Goal: Task Accomplishment & Management: Use online tool/utility

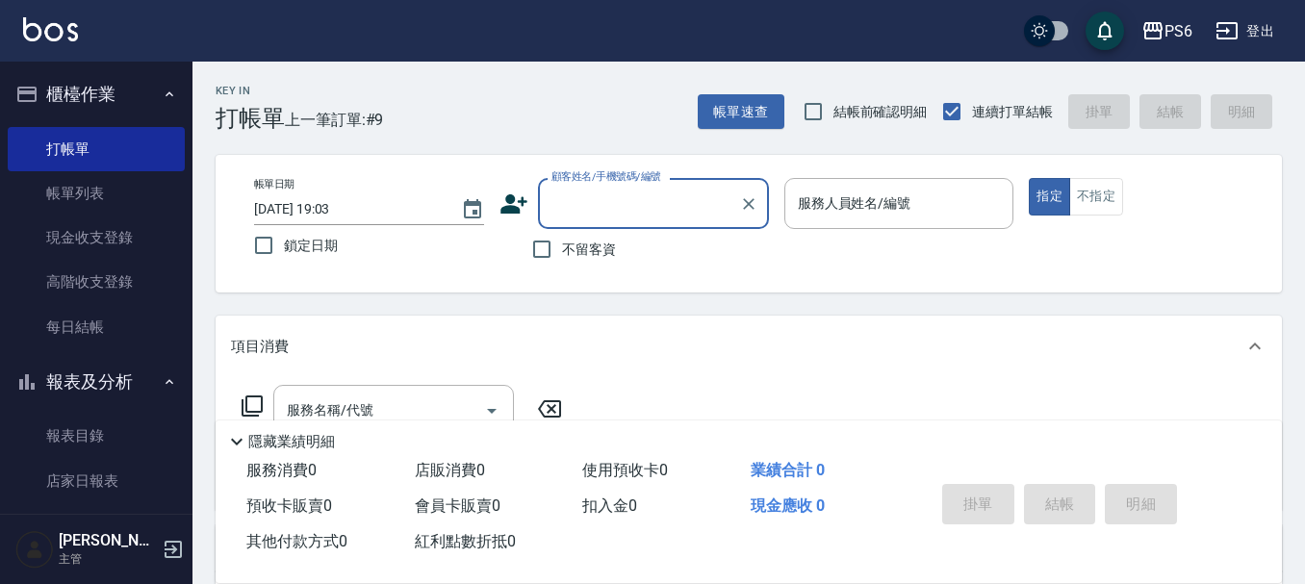
scroll to position [192, 0]
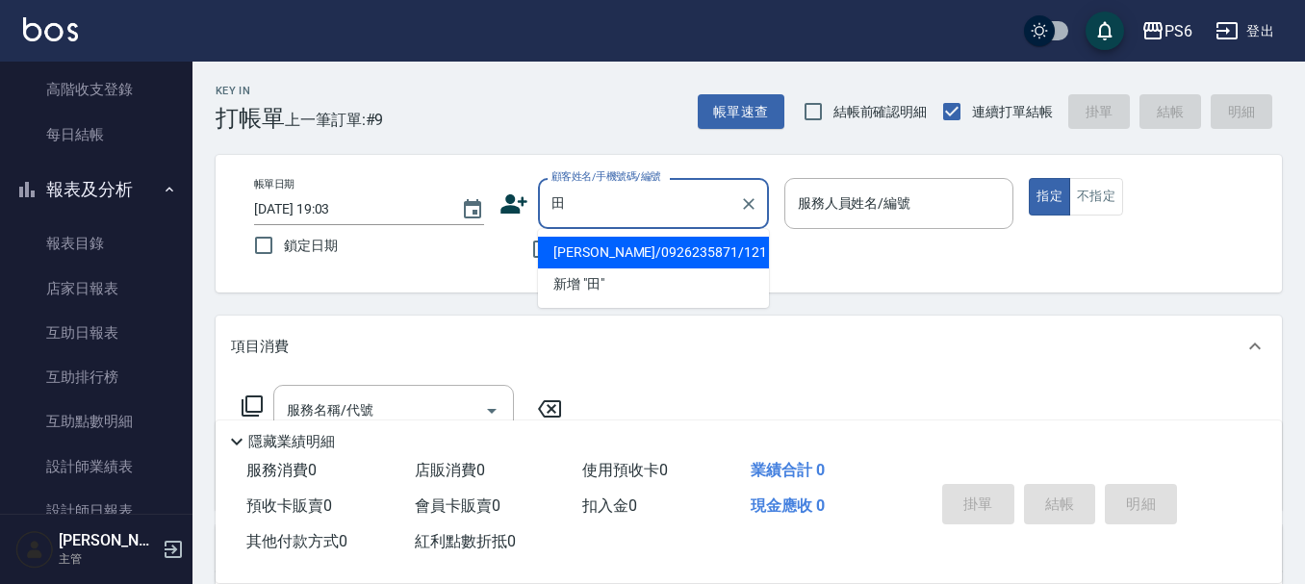
click at [617, 240] on li "田立誼/0926235871/121" at bounding box center [653, 253] width 231 height 32
type input "田立誼/0926235871/121"
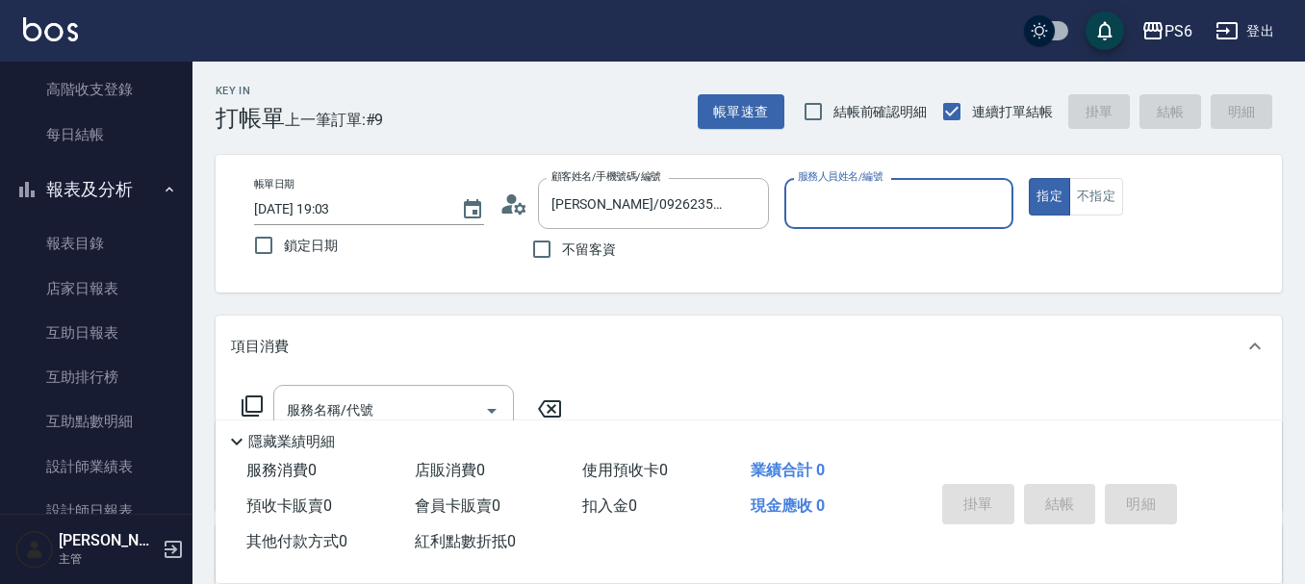
type input "李佳凌-06"
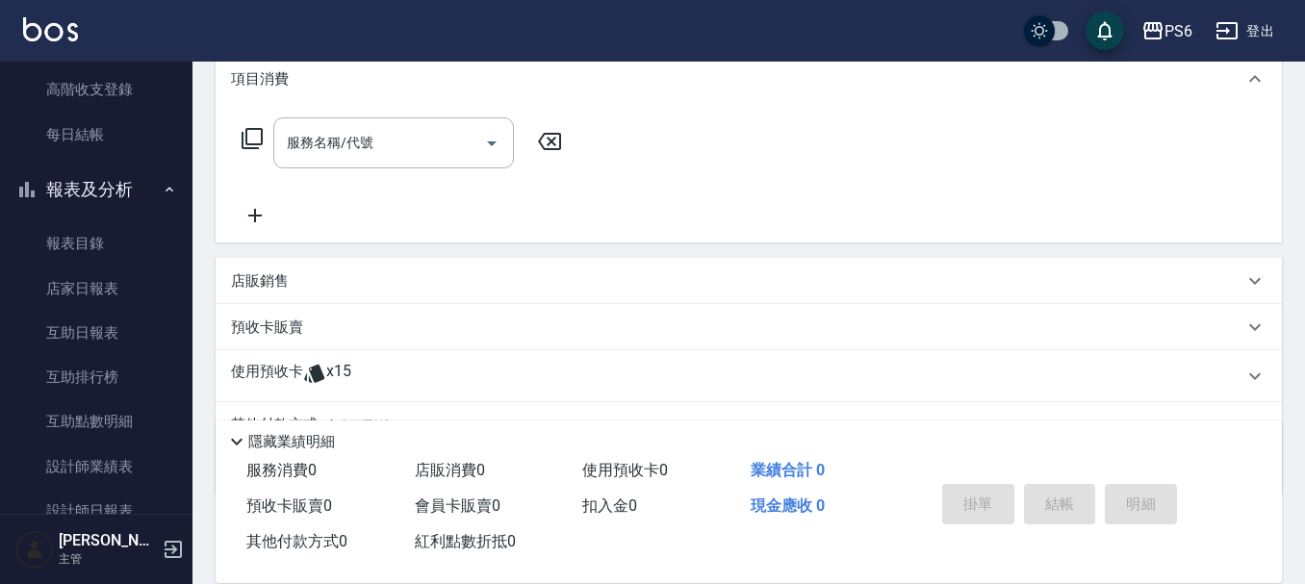
scroll to position [363, 0]
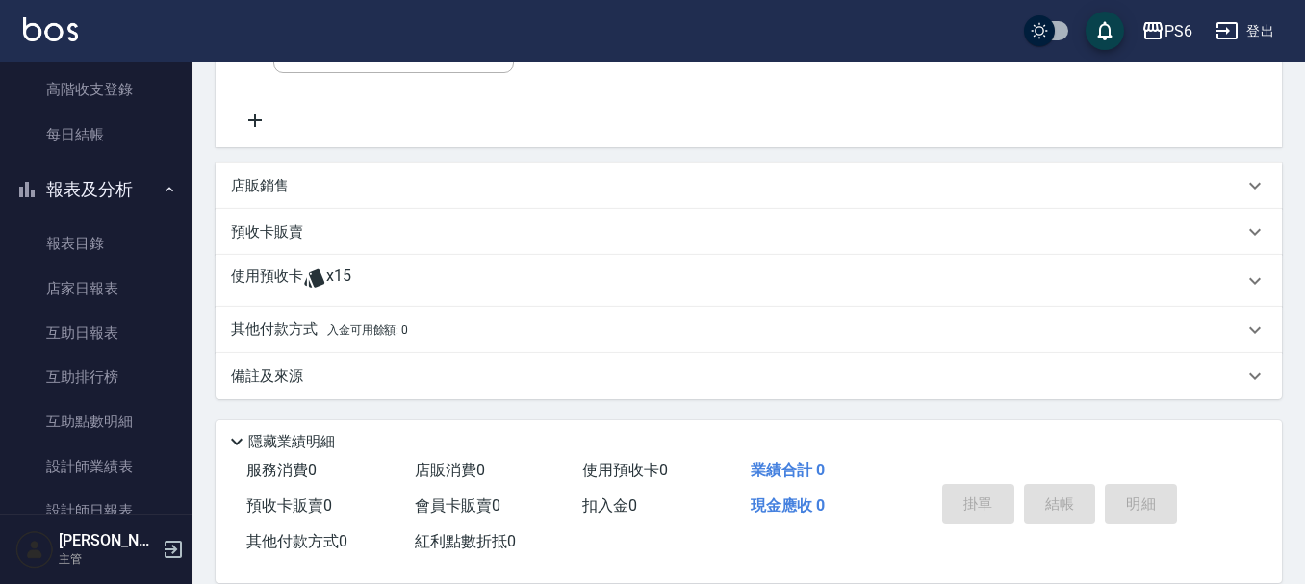
click at [364, 273] on div "使用預收卡 x15" at bounding box center [737, 281] width 1013 height 29
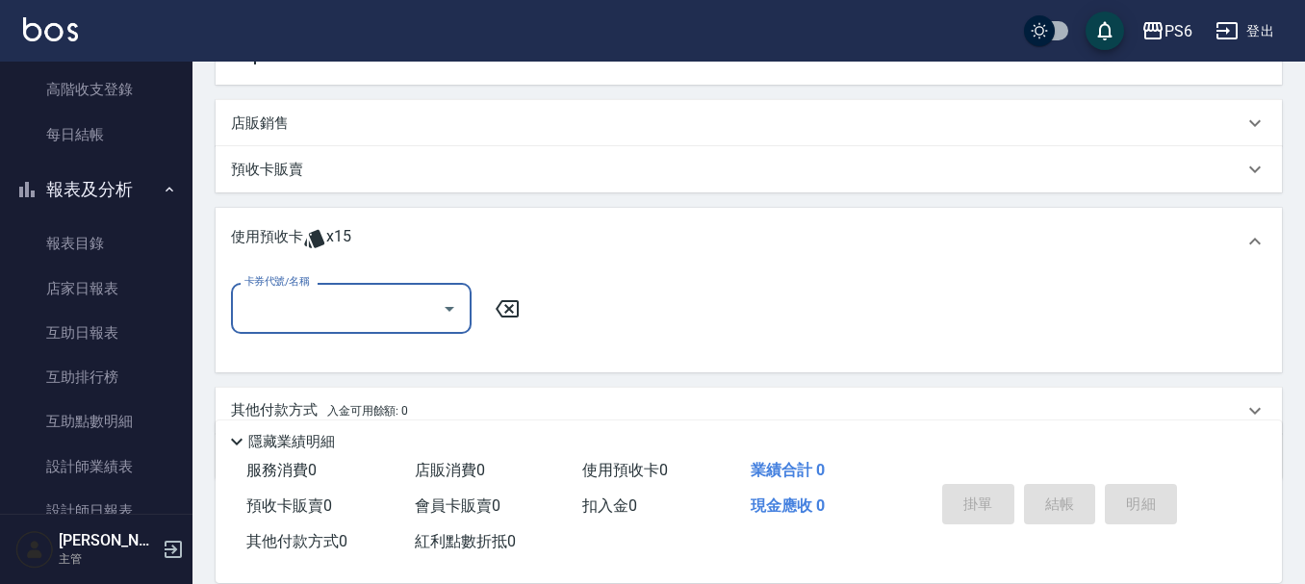
scroll to position [459, 0]
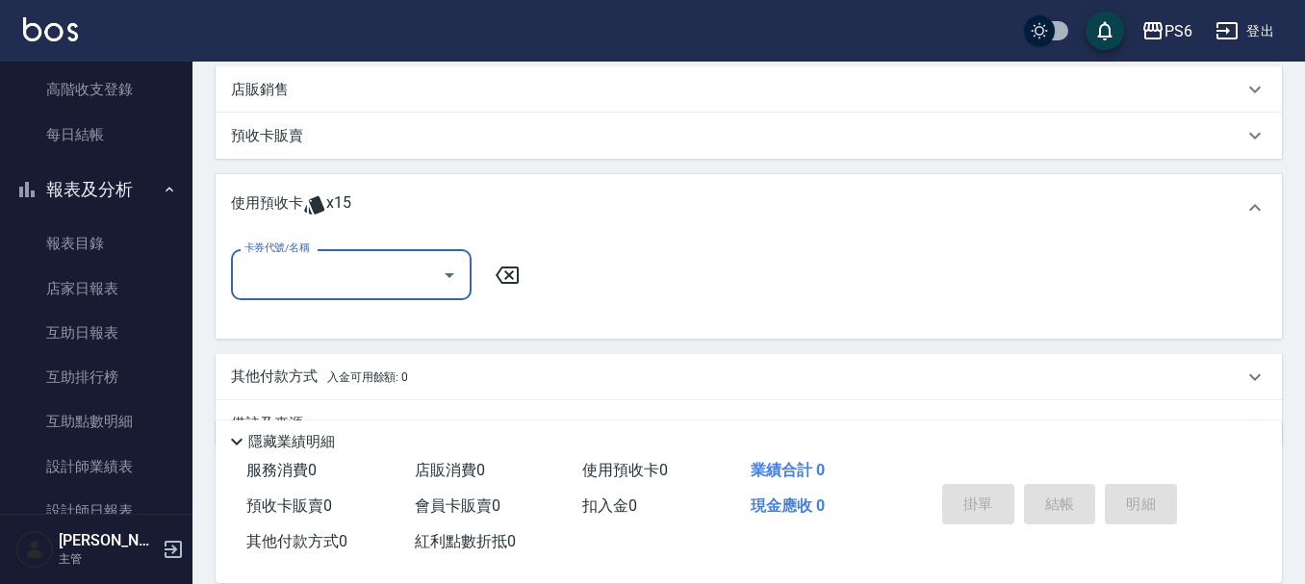
click at [360, 274] on input "卡券代號/名稱" at bounding box center [337, 275] width 194 height 34
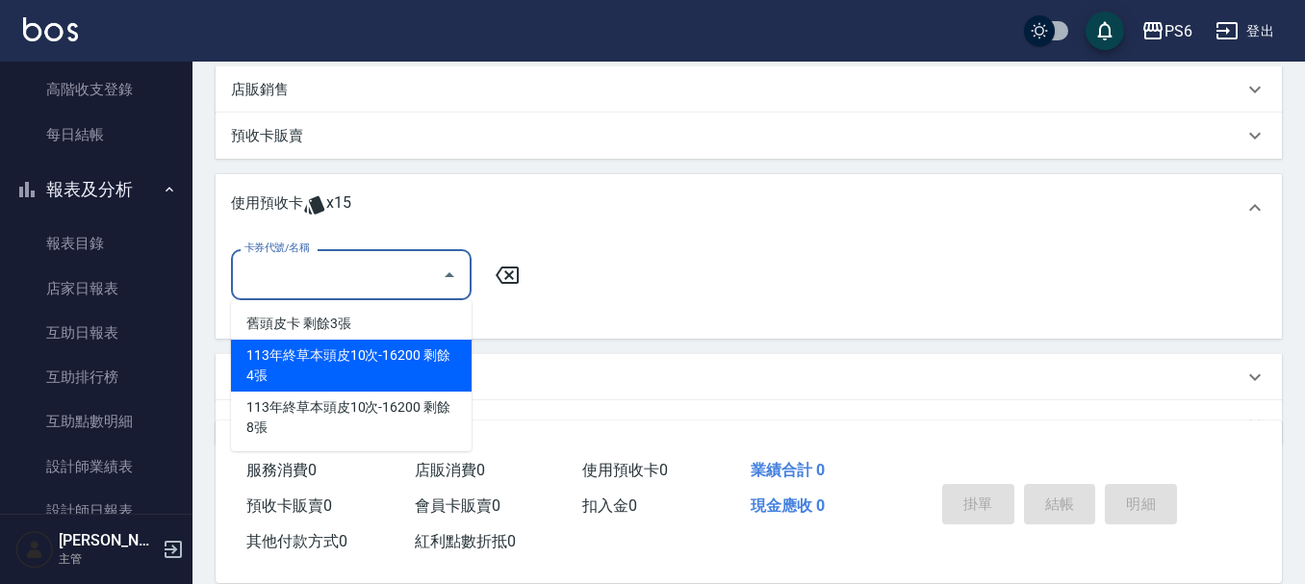
click at [280, 371] on div "113年終草本頭皮10次-16200 剩餘4張" at bounding box center [351, 366] width 241 height 52
type input "113年終草本頭皮10次-16200"
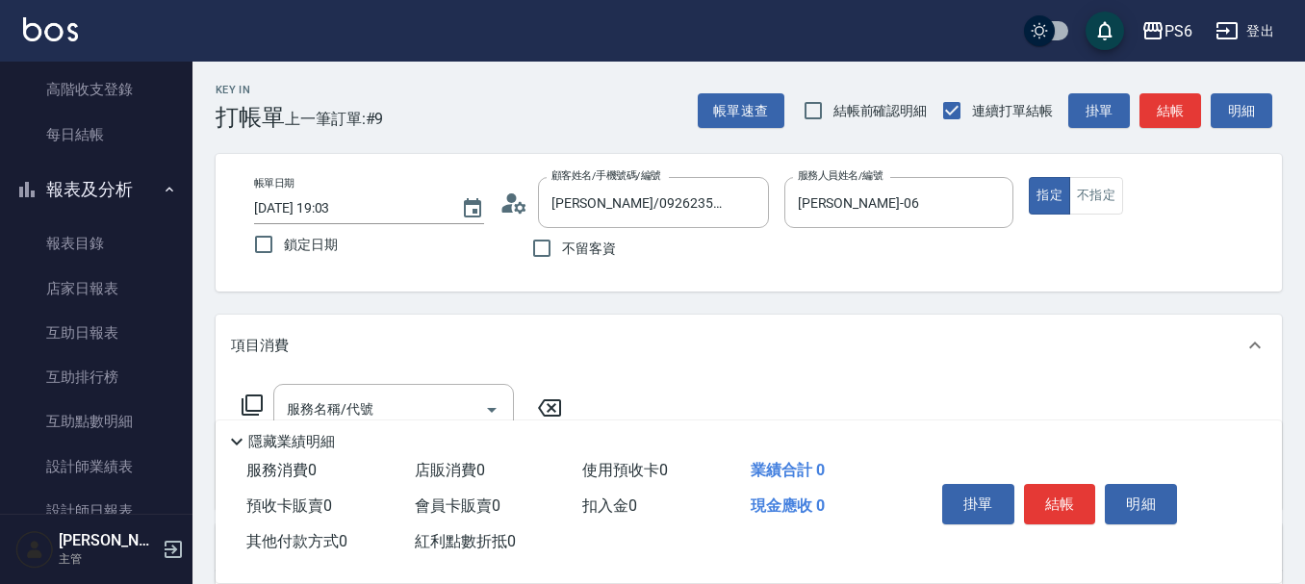
scroll to position [0, 0]
click at [1048, 486] on button "結帳" at bounding box center [1060, 504] width 72 height 40
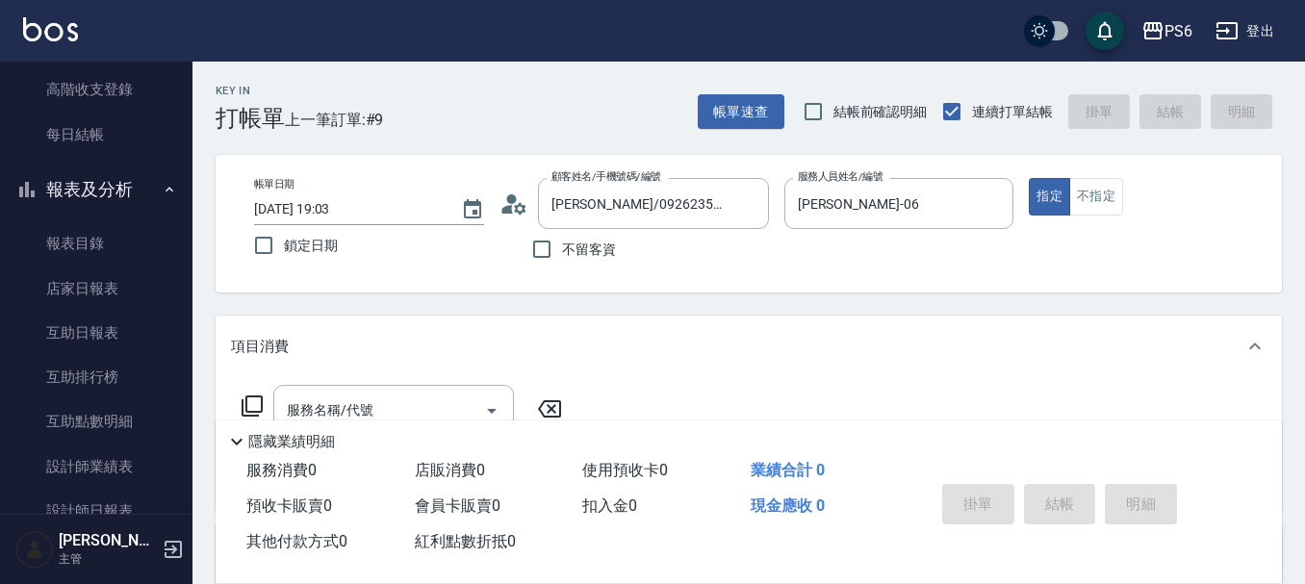
type input "2025/09/23 19:38"
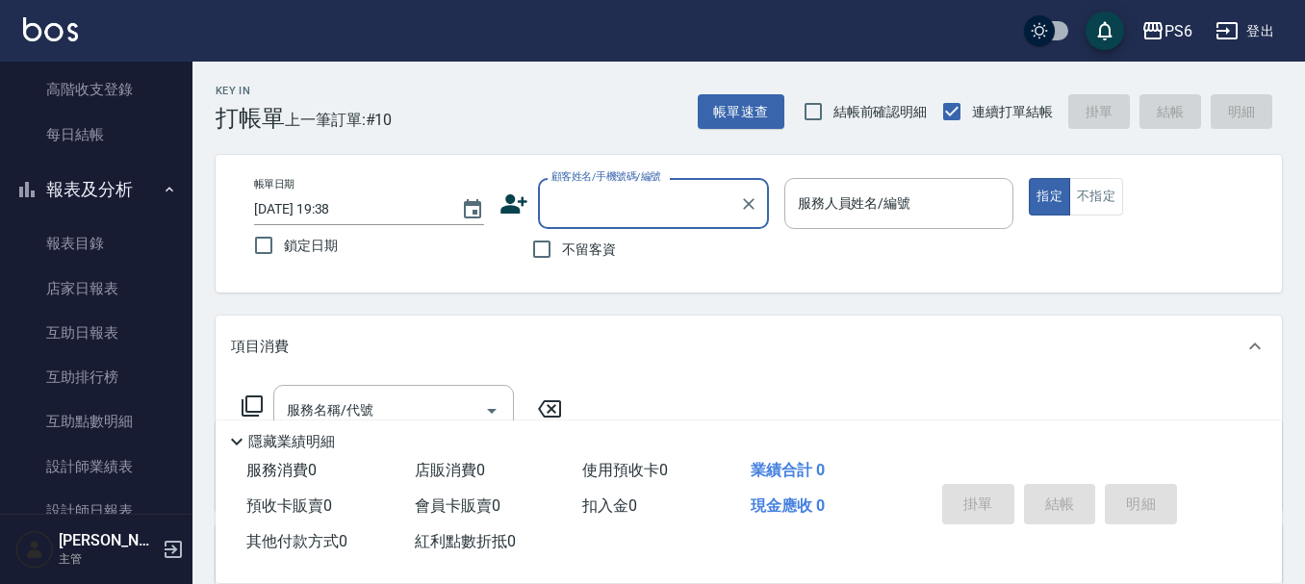
click at [545, 253] on input "不留客資" at bounding box center [542, 249] width 40 height 40
checkbox input "true"
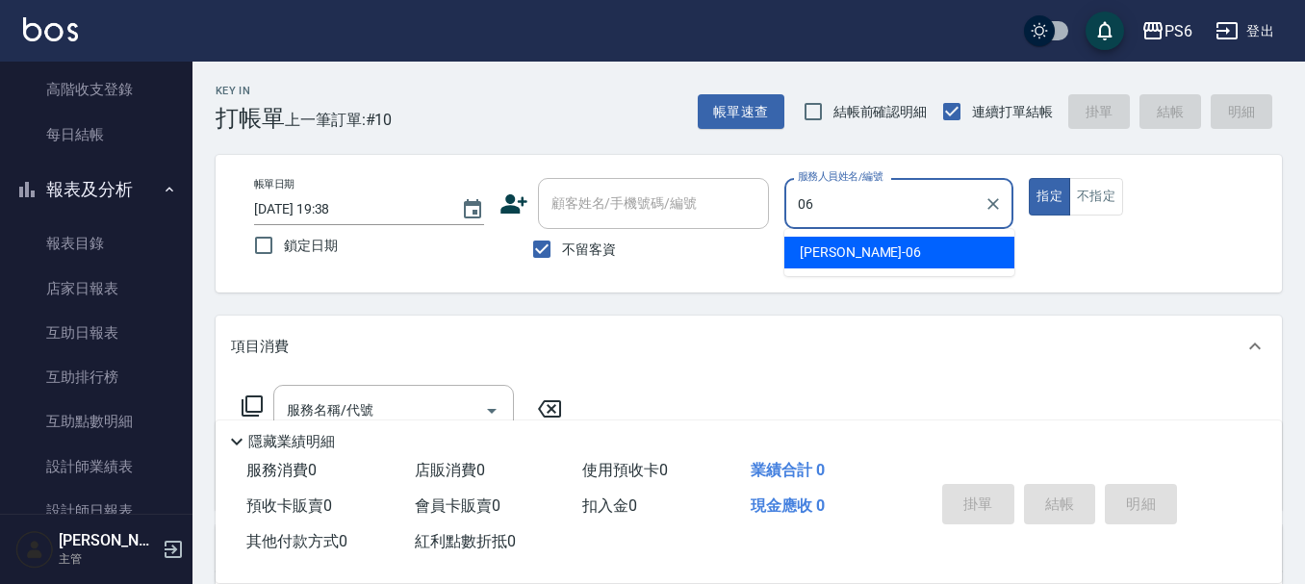
type input "李佳凌-06"
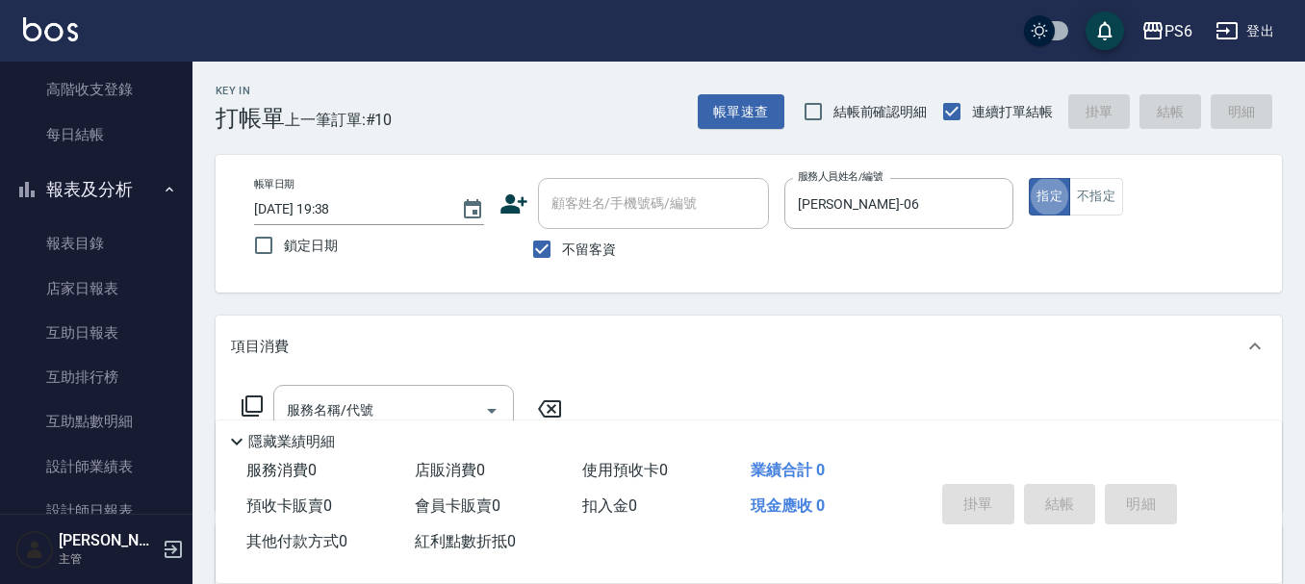
type button "true"
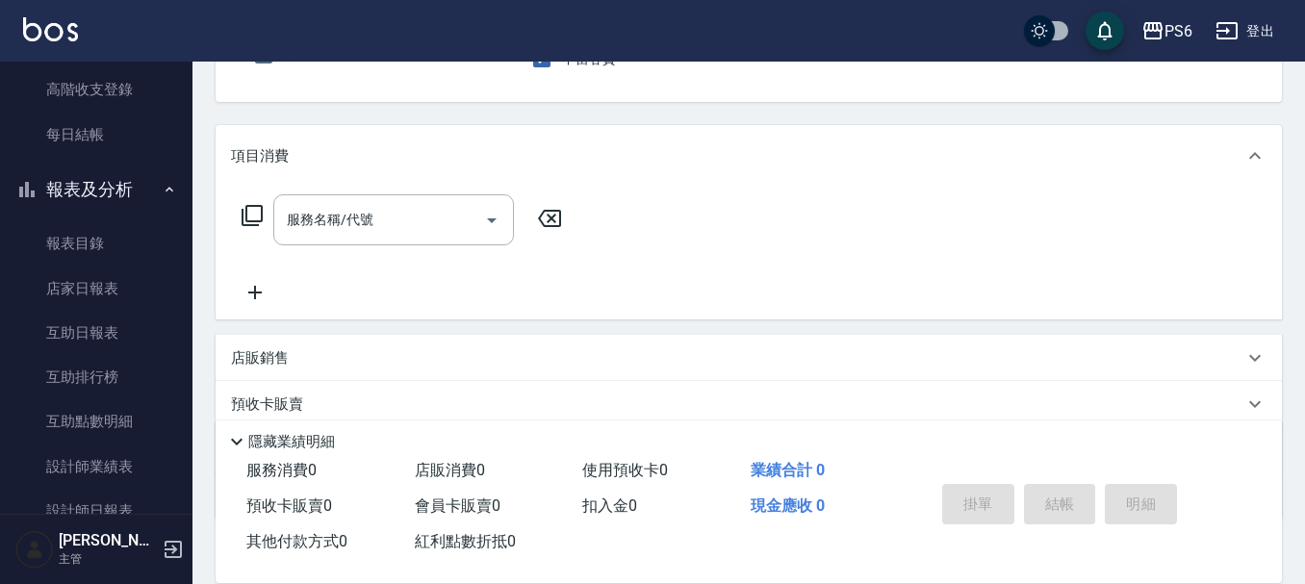
scroll to position [192, 0]
click at [443, 218] on input "服務名稱/代號" at bounding box center [379, 218] width 194 height 34
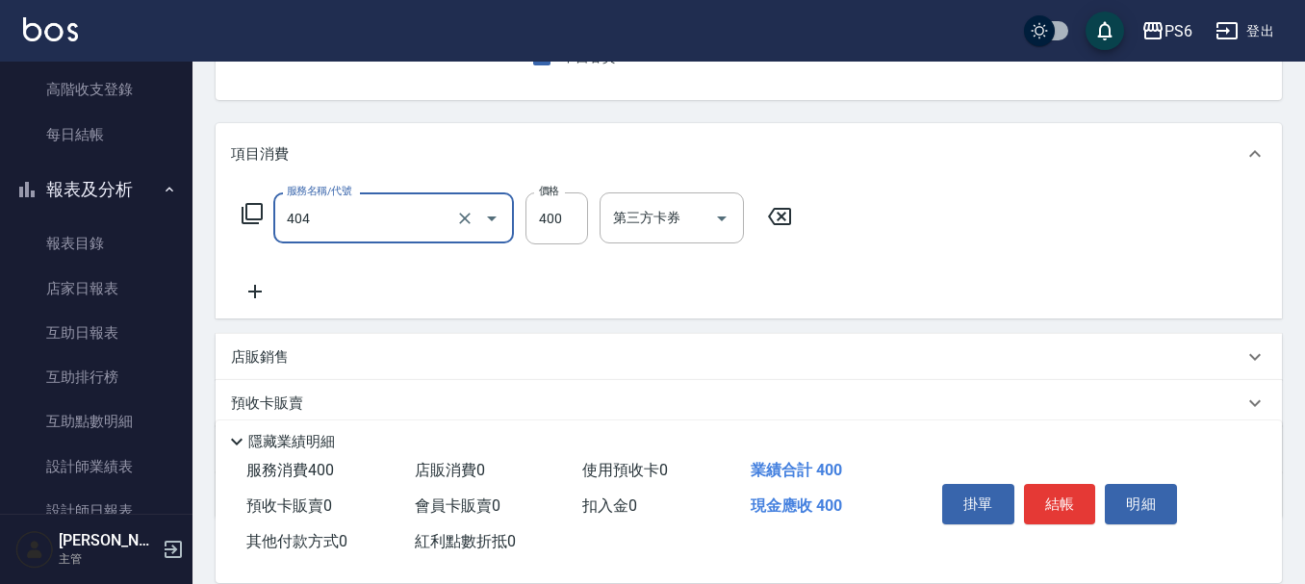
type input "B級剪髮(404)"
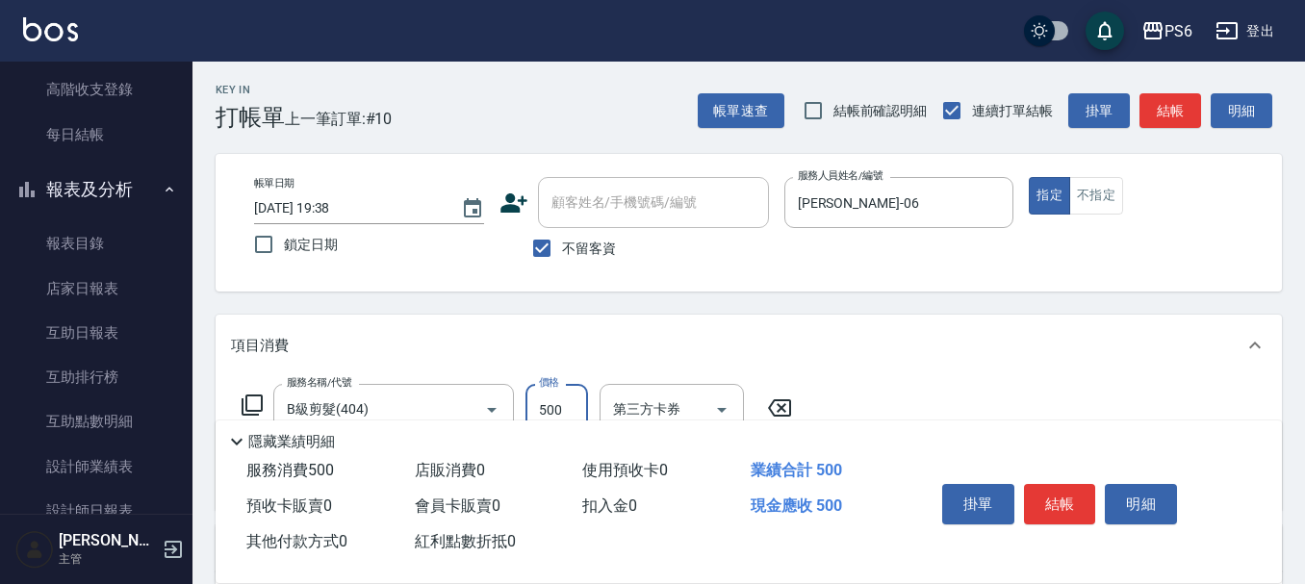
scroll to position [0, 0]
type input "500"
click at [1073, 500] on button "結帳" at bounding box center [1060, 504] width 72 height 40
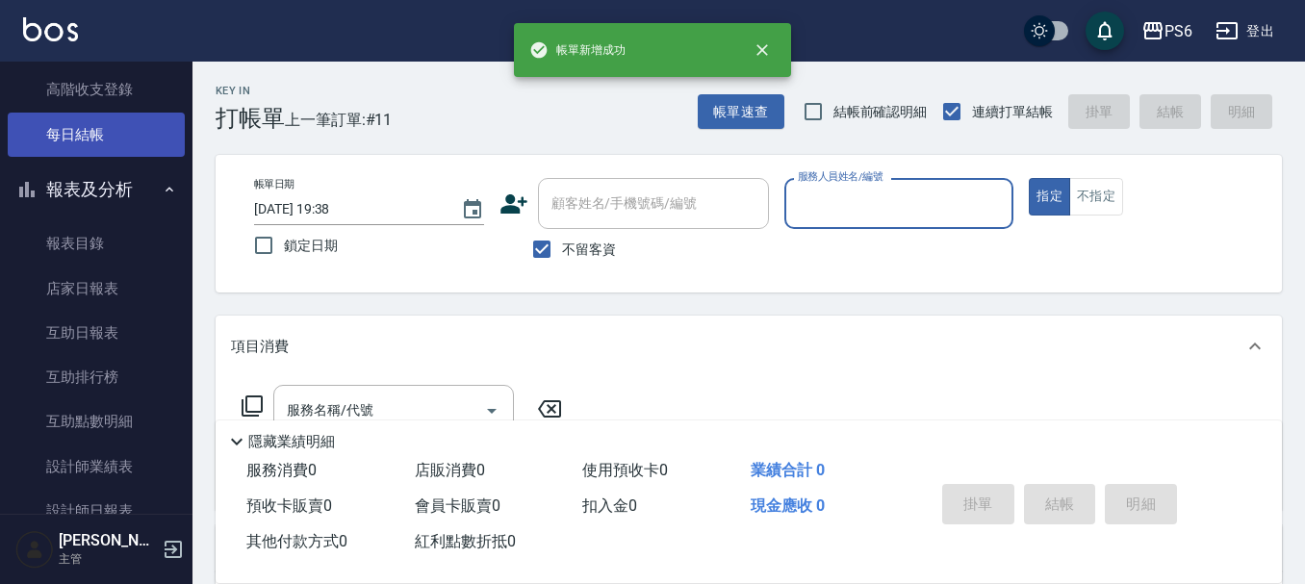
click at [90, 152] on link "每日結帳" at bounding box center [96, 135] width 177 height 44
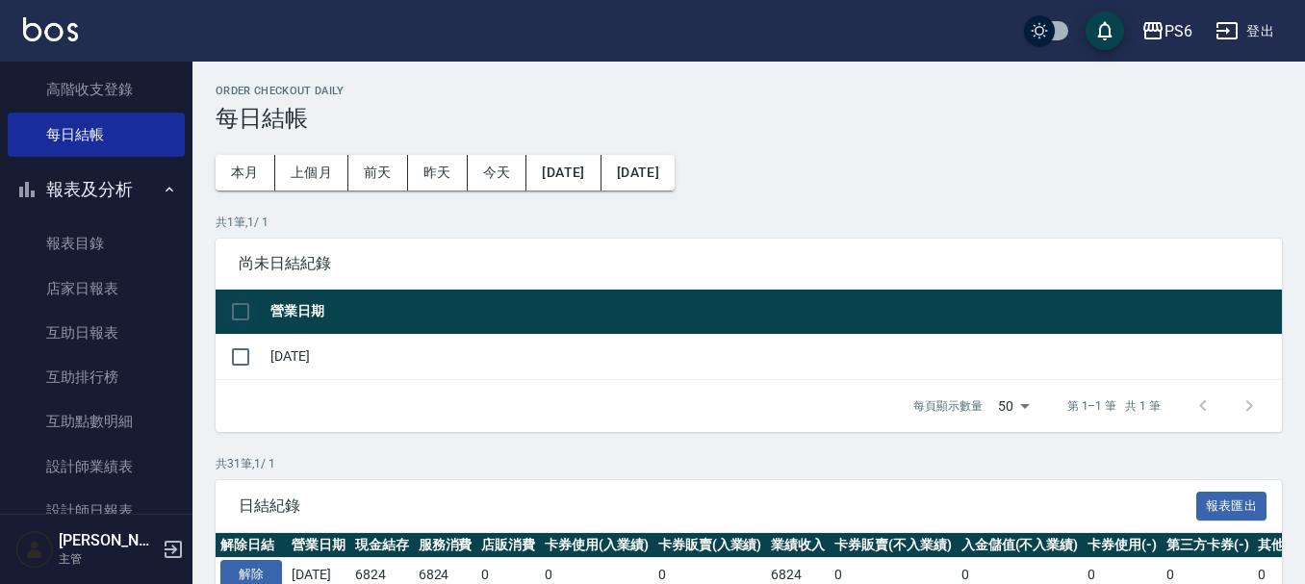
click at [242, 313] on input "checkbox" at bounding box center [240, 312] width 40 height 40
checkbox input "true"
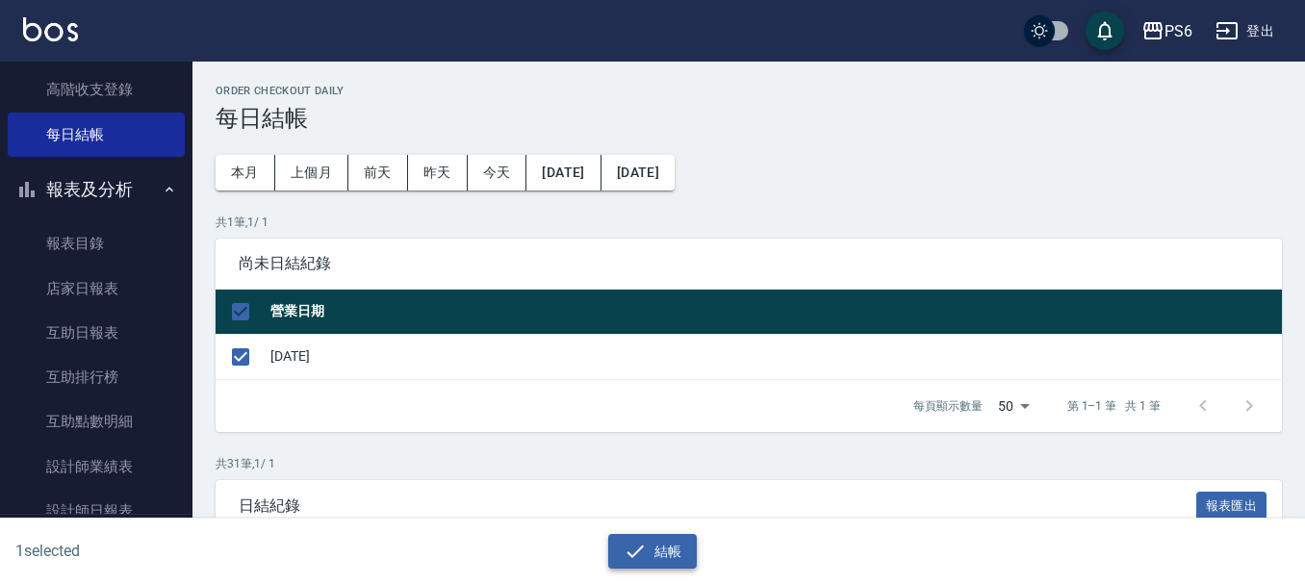
drag, startPoint x: 644, startPoint y: 552, endPoint x: 645, endPoint y: 541, distance: 11.6
click at [645, 551] on icon "button" at bounding box center [635, 551] width 23 height 23
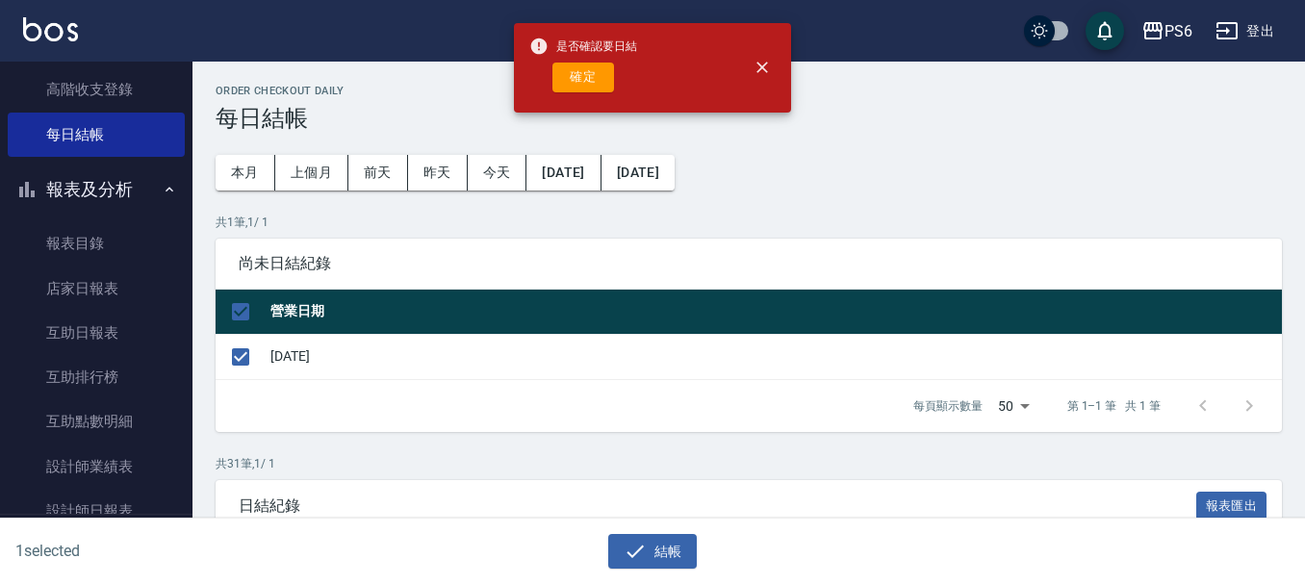
click at [592, 95] on div "是否確認要日結 確定" at bounding box center [583, 68] width 108 height 78
click at [584, 82] on button "確定" at bounding box center [583, 78] width 62 height 30
checkbox input "false"
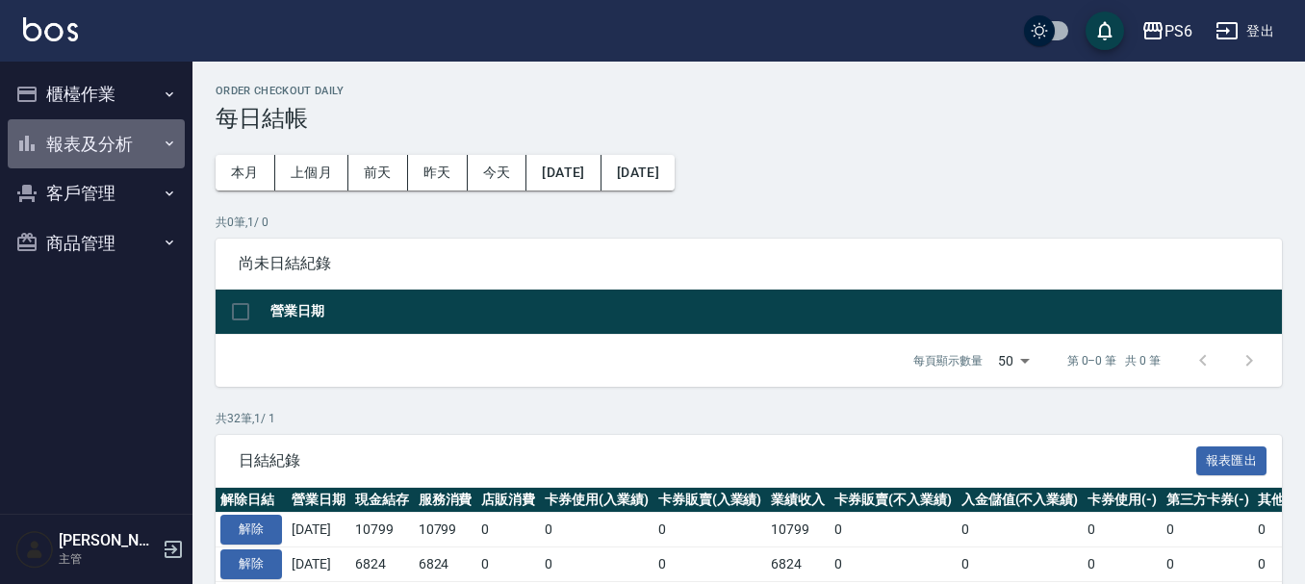
click at [130, 153] on button "報表及分析" at bounding box center [96, 144] width 177 height 50
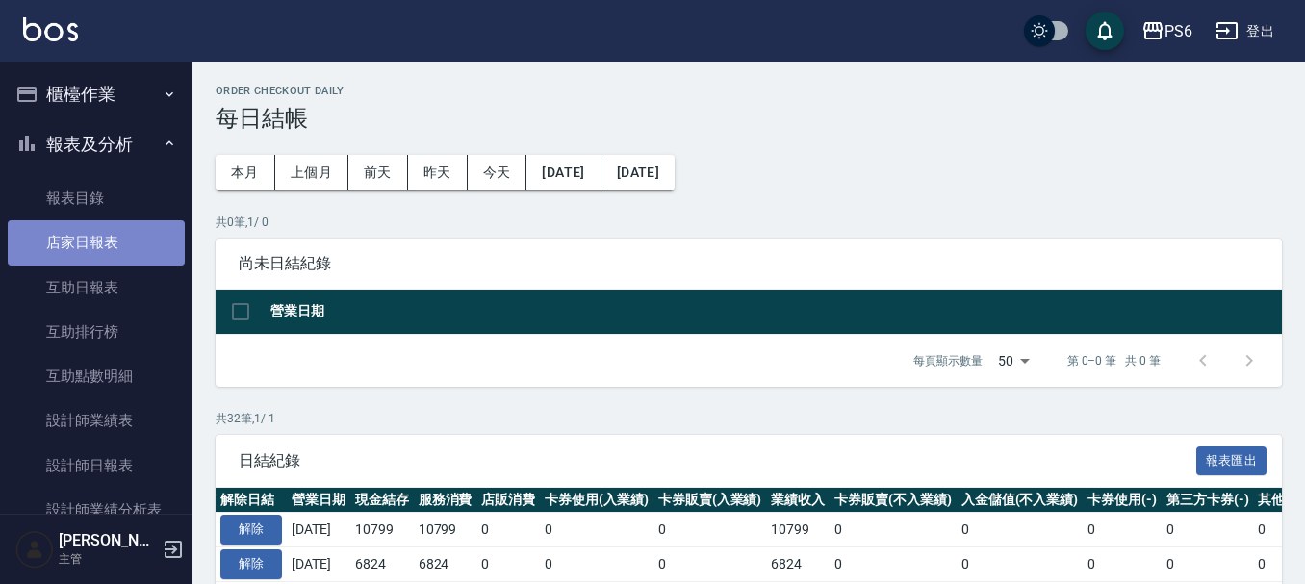
click at [121, 246] on link "店家日報表" at bounding box center [96, 242] width 177 height 44
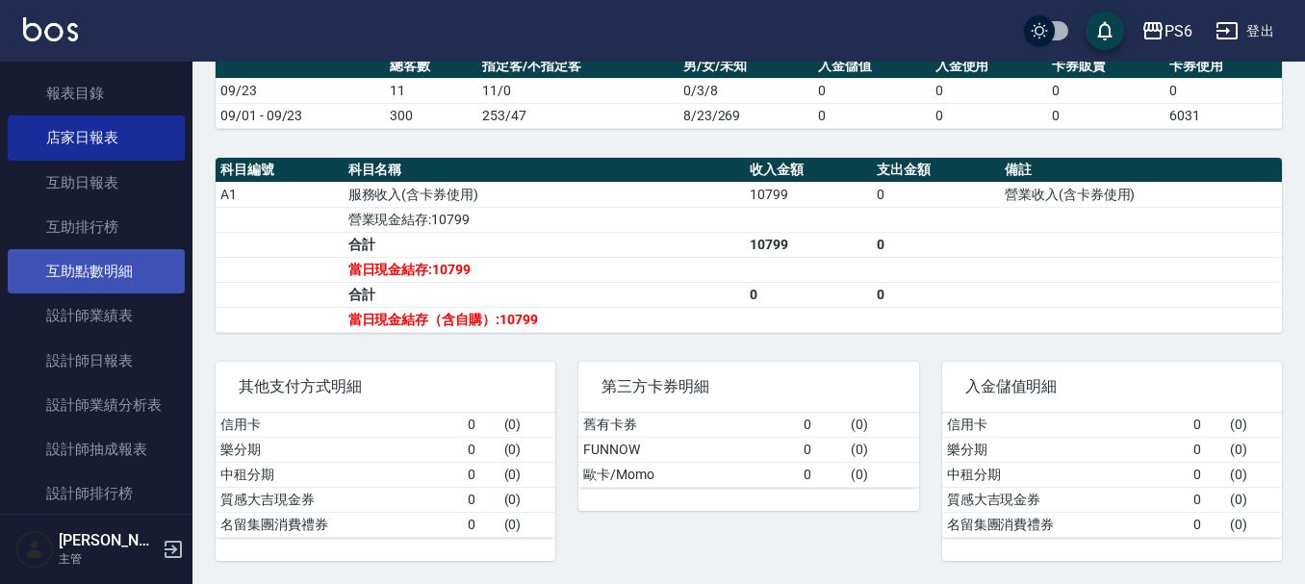
scroll to position [192, 0]
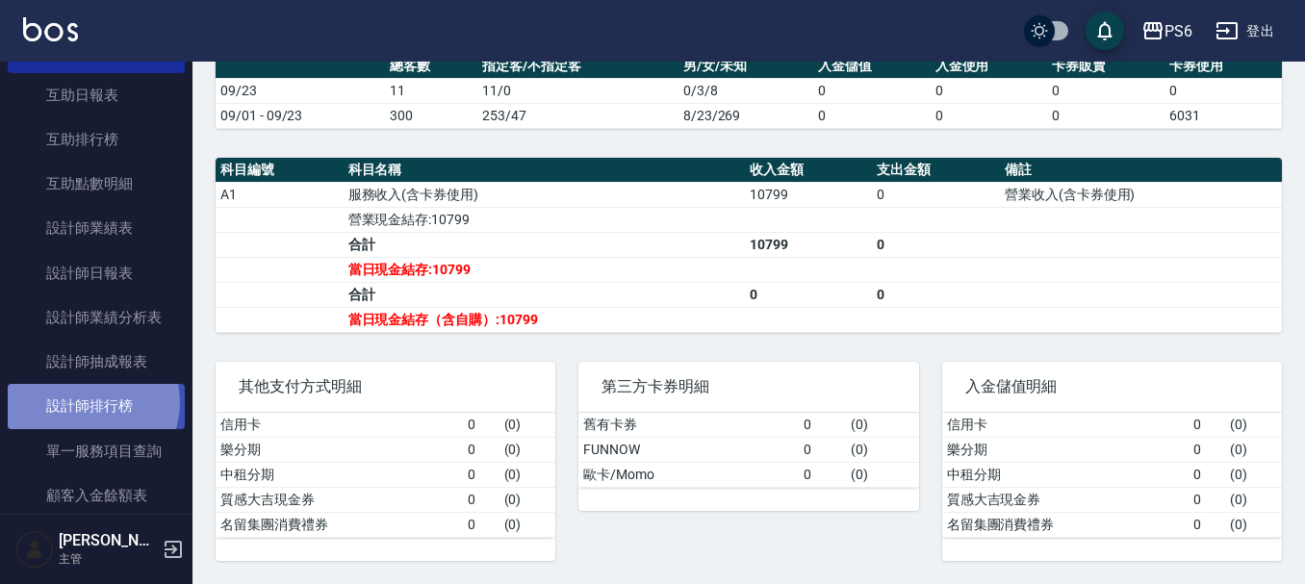
click at [87, 402] on link "設計師排行榜" at bounding box center [96, 406] width 177 height 44
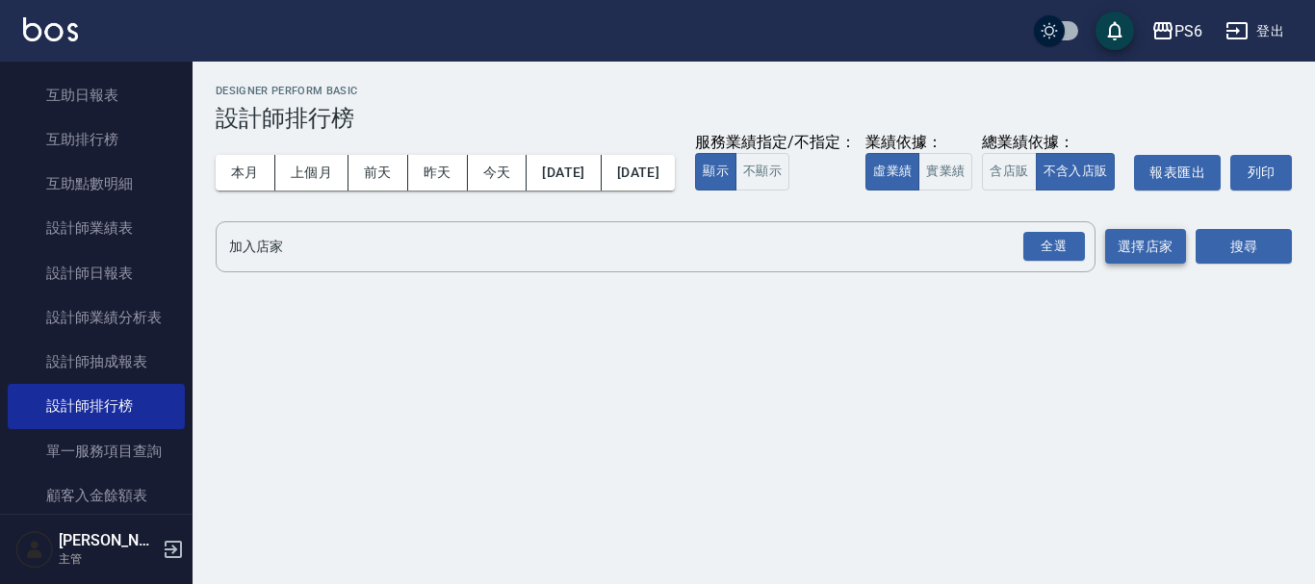
drag, startPoint x: 1072, startPoint y: 293, endPoint x: 1162, endPoint y: 292, distance: 89.5
click at [1072, 262] on div "全選" at bounding box center [1054, 247] width 62 height 30
click at [1292, 290] on div "PS6 [DATE] - [DATE] 設計師排行榜 列印時間： [DATE][PHONE_NUMBER]:44 Designer Perform Basic…" at bounding box center [753, 184] width 1122 height 244
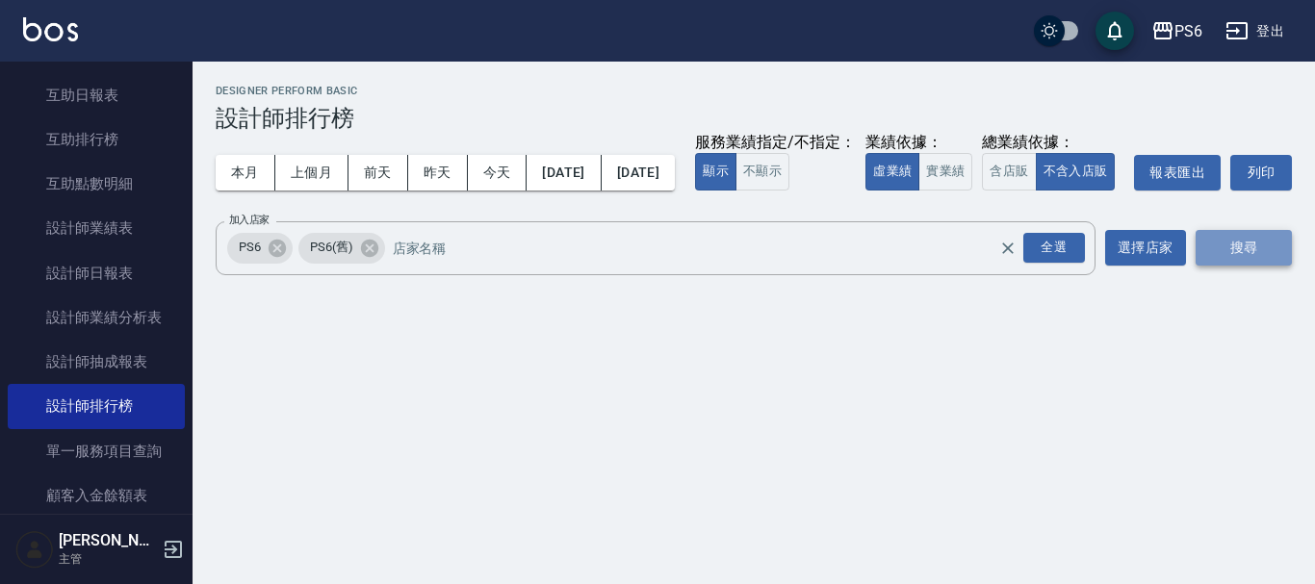
click at [1278, 266] on button "搜尋" at bounding box center [1243, 248] width 96 height 36
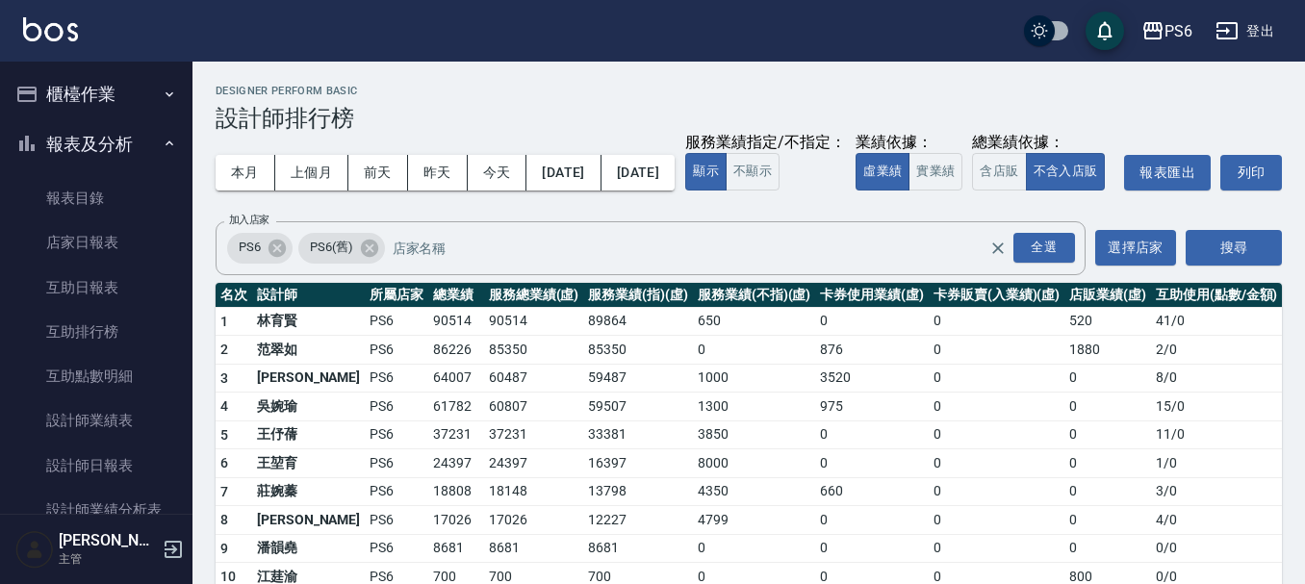
click at [78, 79] on button "櫃檯作業" at bounding box center [96, 94] width 177 height 50
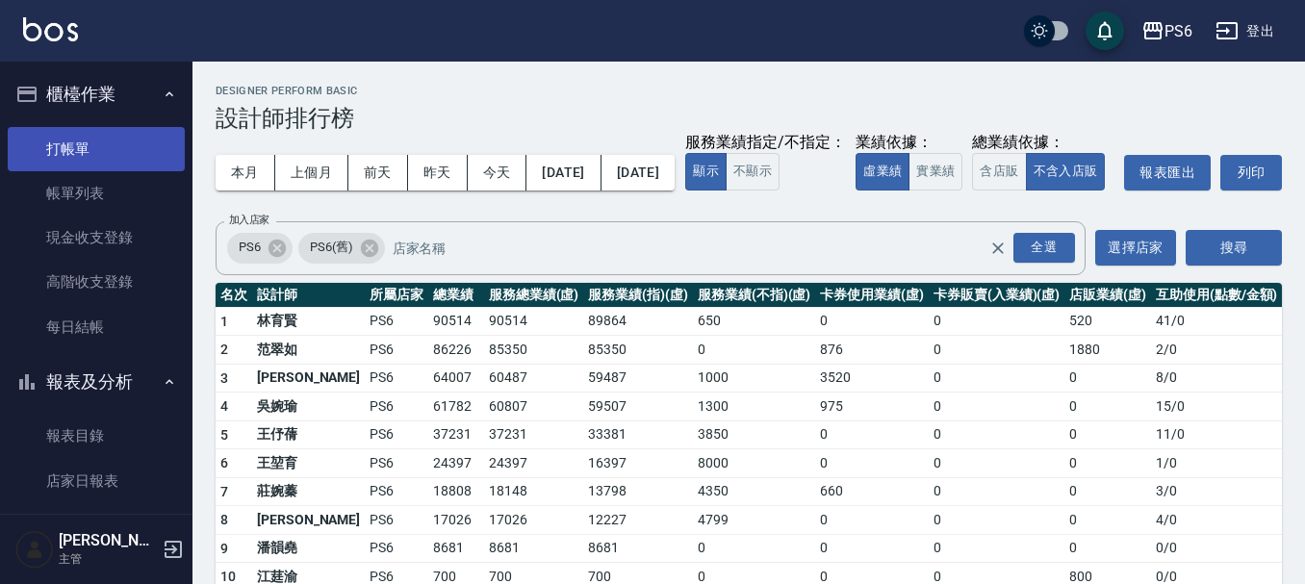
click at [77, 141] on link "打帳單" at bounding box center [96, 149] width 177 height 44
